Goal: Find specific page/section: Find specific page/section

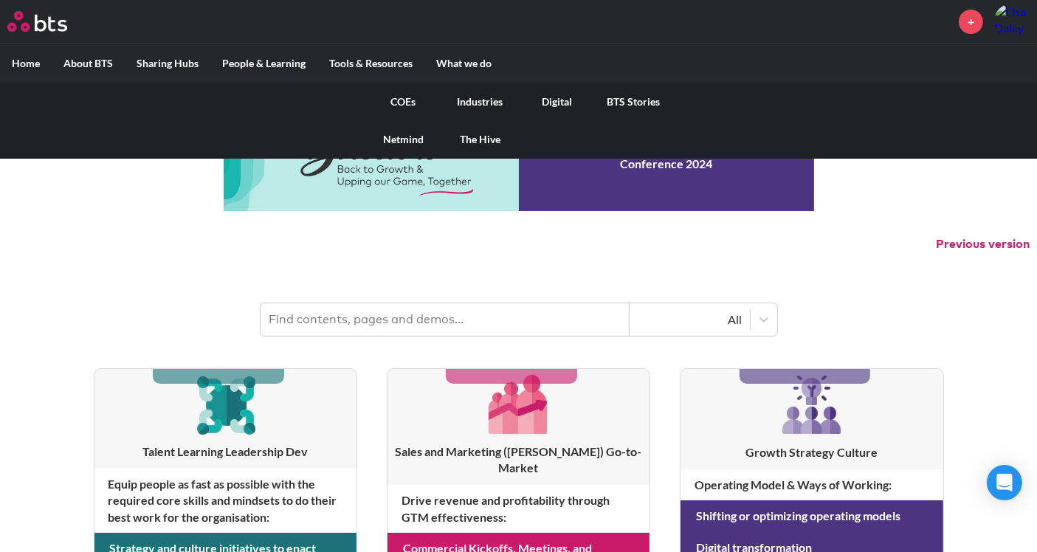
click at [402, 99] on link "COEs" at bounding box center [403, 102] width 77 height 38
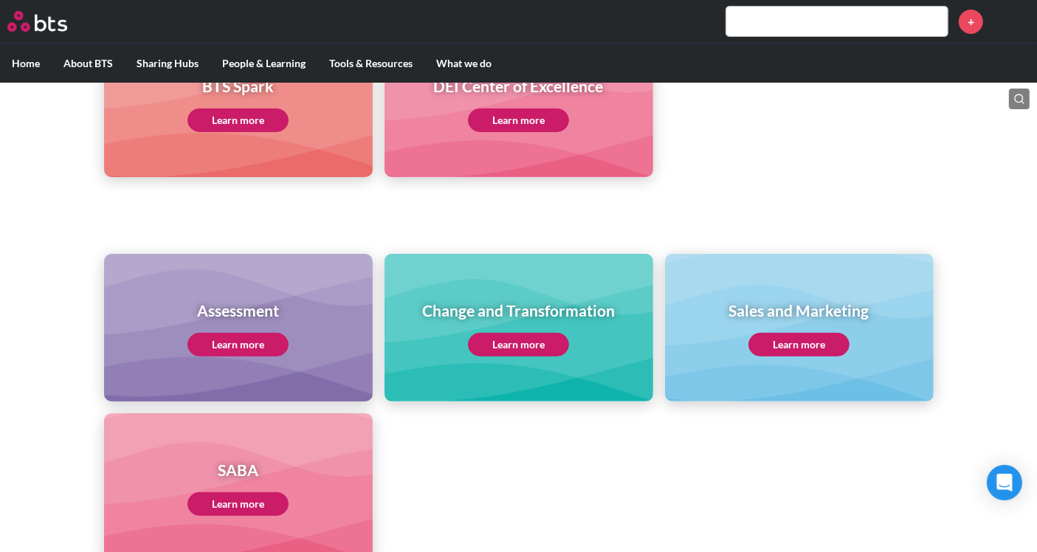
scroll to position [492, 0]
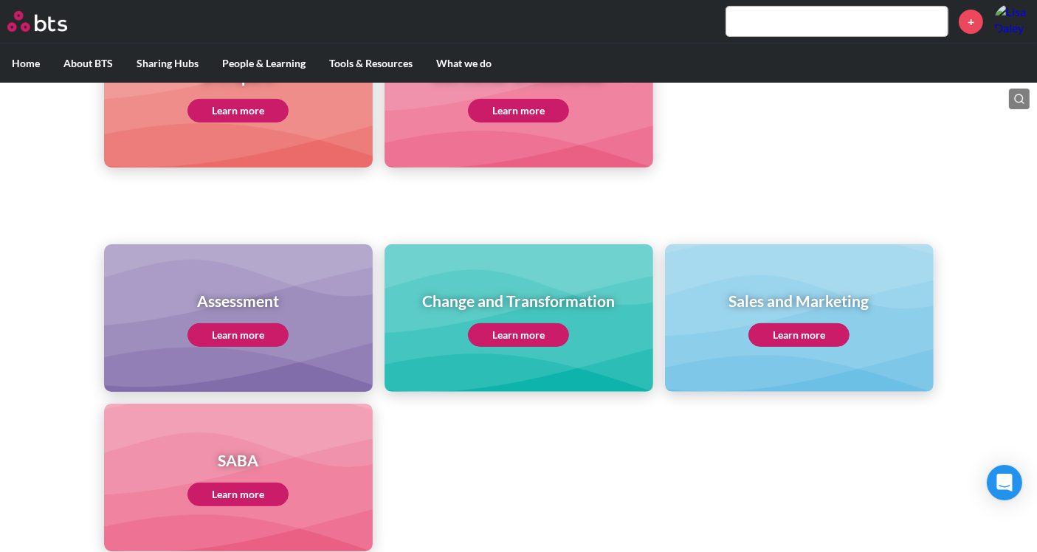
click at [511, 340] on link "Learn more" at bounding box center [518, 335] width 101 height 24
